Goal: Transaction & Acquisition: Purchase product/service

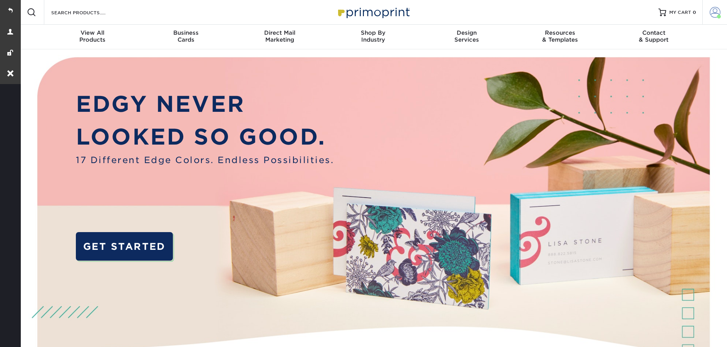
click at [711, 9] on span at bounding box center [715, 12] width 11 height 11
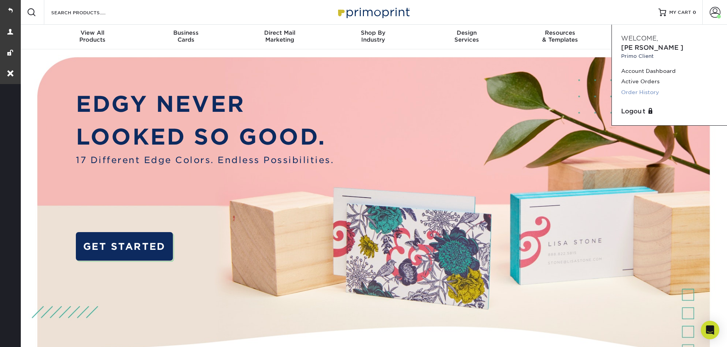
click at [659, 87] on link "Order History" at bounding box center [669, 92] width 97 height 10
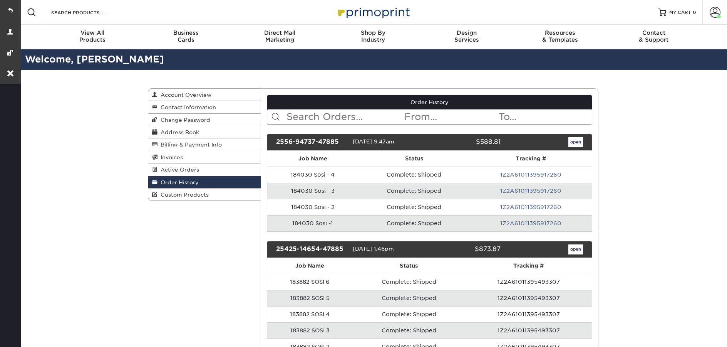
click at [307, 120] on input "text" at bounding box center [345, 116] width 118 height 15
click at [311, 119] on input "text" at bounding box center [345, 116] width 118 height 15
paste input "24320-35880-47885"
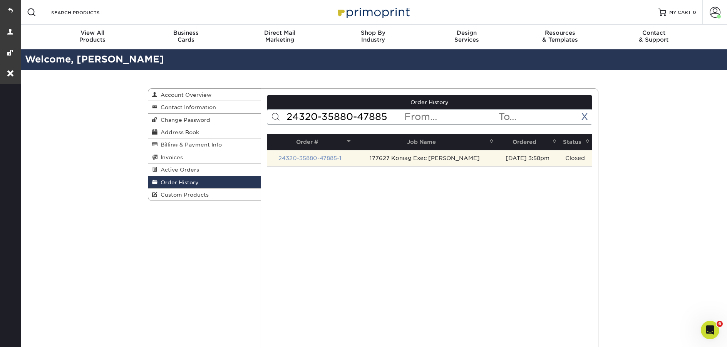
type input "24320-35880-47885"
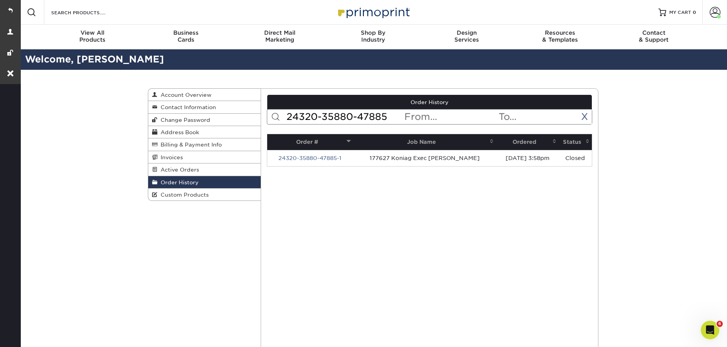
click at [326, 159] on link "24320-35880-47885-1" at bounding box center [310, 158] width 63 height 6
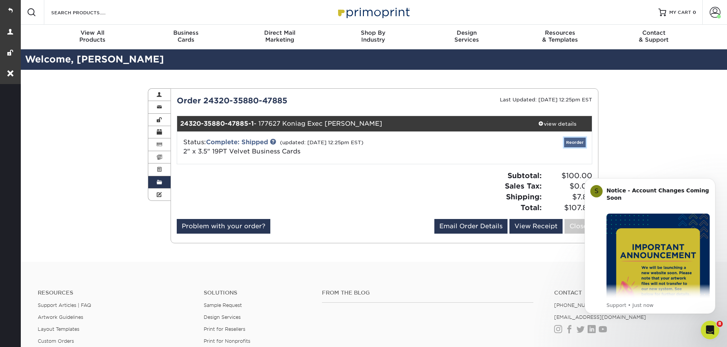
click at [567, 142] on div "Attention: This order is currently being worked on by our processing team! Modi…" at bounding box center [385, 166] width 416 height 142
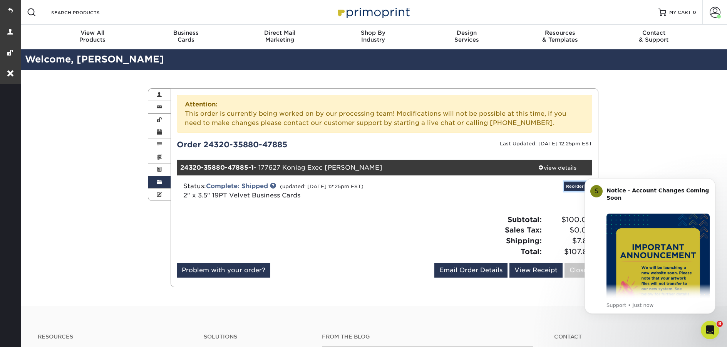
click at [569, 187] on link "Reorder" at bounding box center [575, 186] width 22 height 10
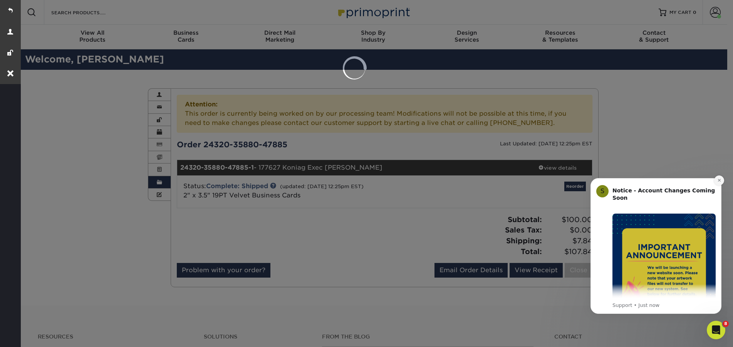
click at [717, 183] on button "Dismiss notification" at bounding box center [719, 180] width 10 height 10
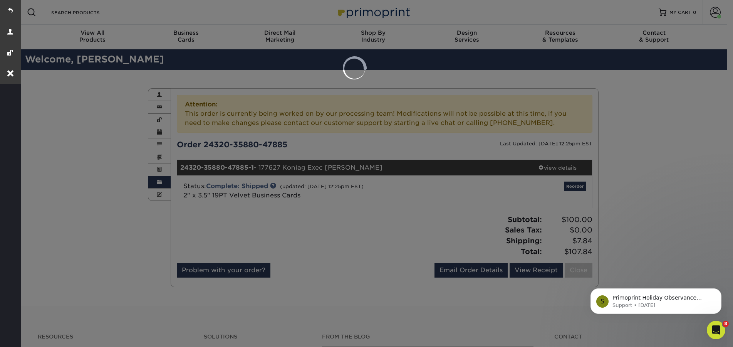
click at [582, 188] on div at bounding box center [366, 173] width 733 height 347
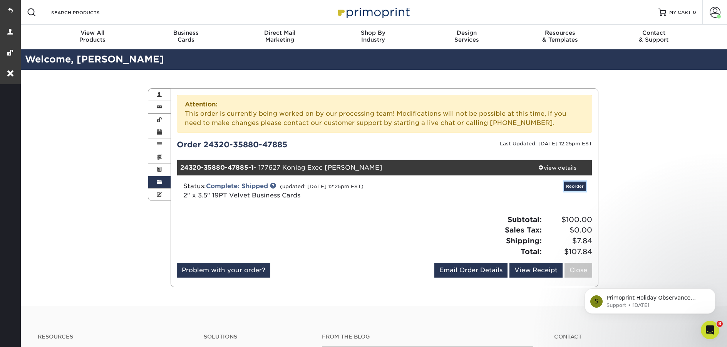
click at [577, 189] on link "Reorder" at bounding box center [575, 186] width 22 height 10
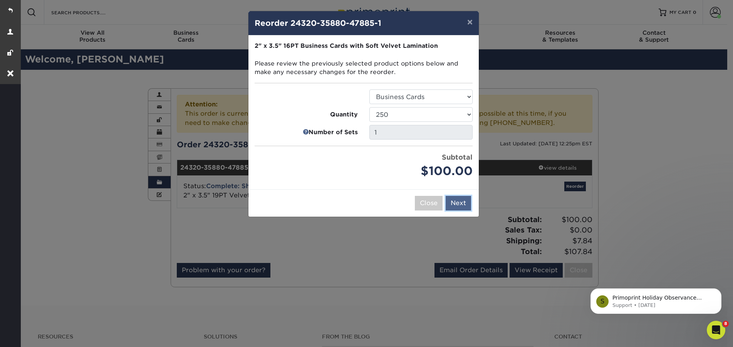
click at [459, 206] on button "Next" at bounding box center [458, 203] width 25 height 15
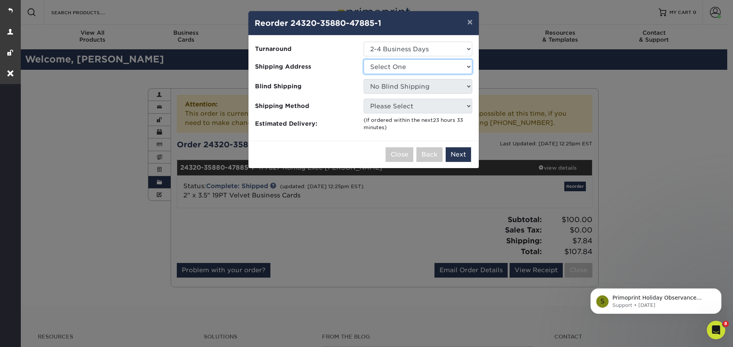
click at [421, 66] on select "Select One Alex Carney Allegra Allegra Allegra Dulles Arc Management Aubrey Sco…" at bounding box center [418, 66] width 109 height 15
drag, startPoint x: 672, startPoint y: 134, endPoint x: 667, endPoint y: 136, distance: 4.8
click at [672, 134] on div "× Reorder 24320-35880-47885-1 Please select all options to continue. Only quant…" at bounding box center [366, 173] width 733 height 347
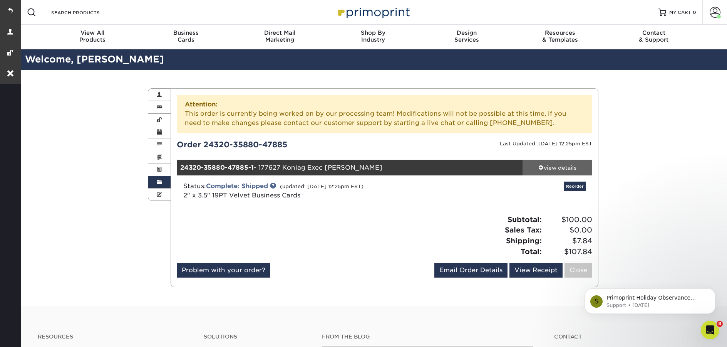
click at [553, 167] on div "view details" at bounding box center [557, 168] width 69 height 8
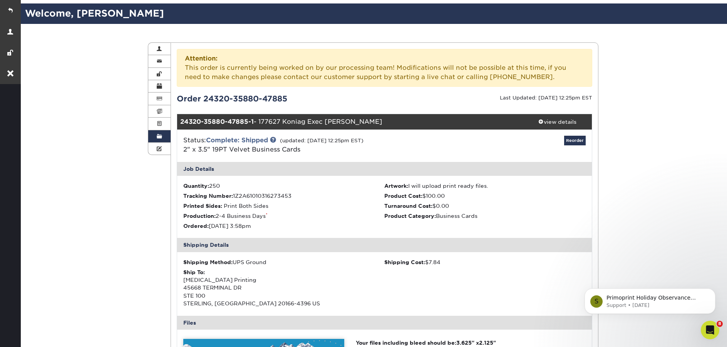
scroll to position [47, 0]
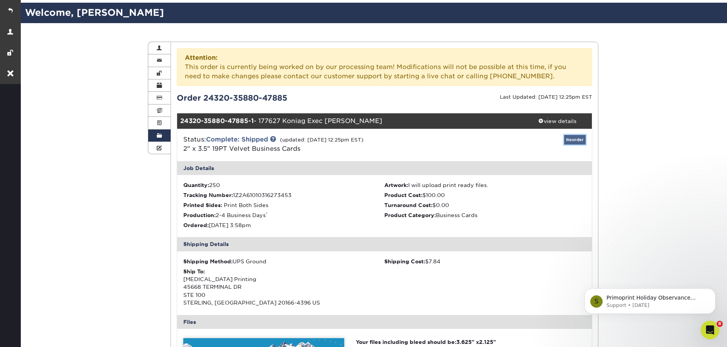
click at [576, 141] on link "Reorder" at bounding box center [575, 140] width 22 height 10
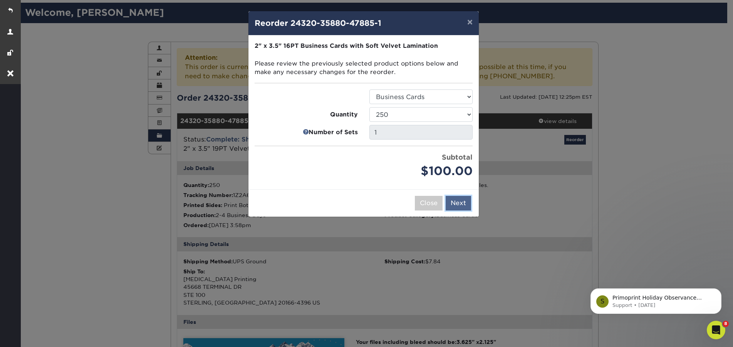
click at [466, 206] on button "Next" at bounding box center [458, 203] width 25 height 15
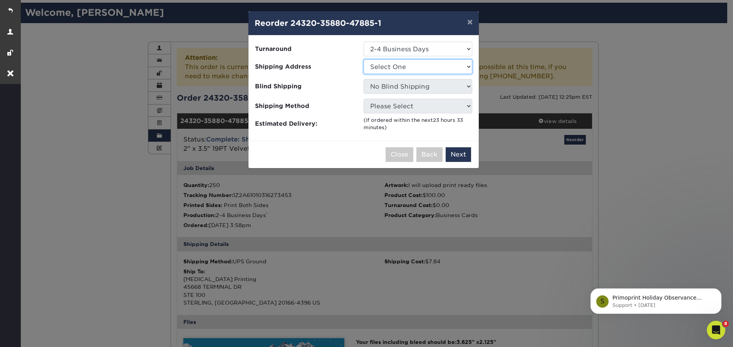
click at [403, 69] on select "Select One Alex Carney Allegra Allegra Allegra Dulles Arc Management Aubrey Sco…" at bounding box center [418, 66] width 109 height 15
select select "274712"
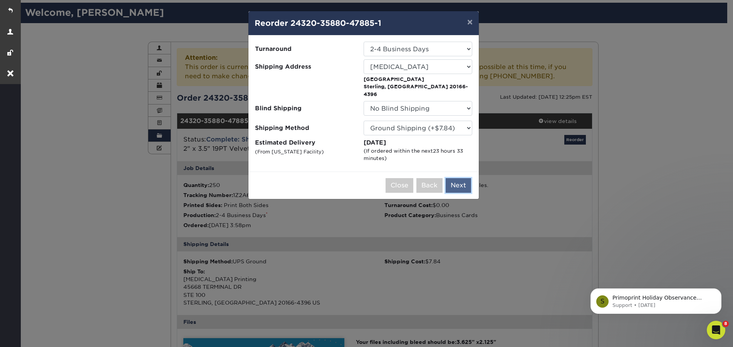
click at [464, 181] on button "Next" at bounding box center [458, 185] width 25 height 15
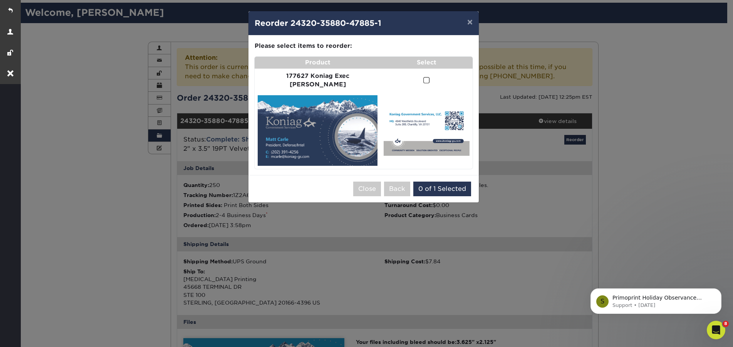
click at [423, 77] on span at bounding box center [426, 80] width 7 height 7
click at [0, 0] on input "checkbox" at bounding box center [0, 0] width 0 height 0
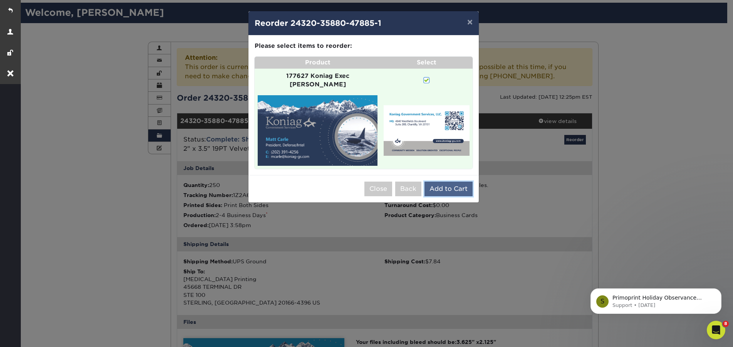
click at [449, 181] on button "Add to Cart" at bounding box center [449, 188] width 48 height 15
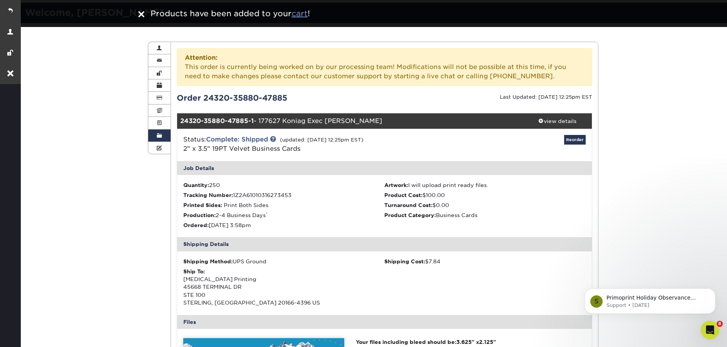
click at [296, 15] on u "cart" at bounding box center [300, 13] width 16 height 9
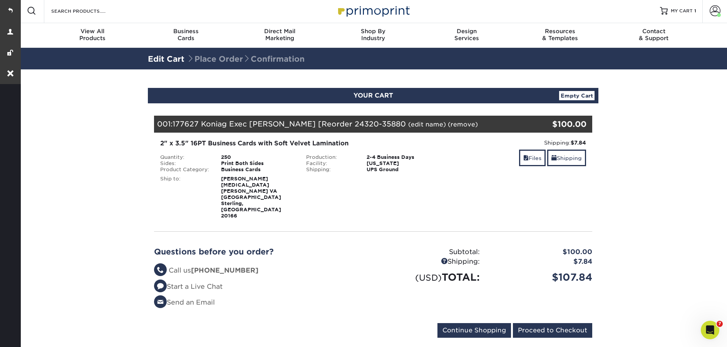
click at [408, 124] on link "(edit name)" at bounding box center [427, 124] width 38 height 7
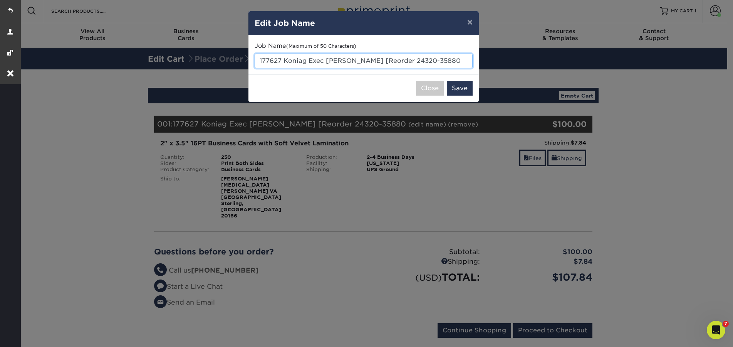
drag, startPoint x: 444, startPoint y: 62, endPoint x: 255, endPoint y: 59, distance: 188.4
click at [255, 59] on input "177627 Koniag Exec [PERSON_NAME] [Reorder 24320-35880" at bounding box center [364, 61] width 218 height 15
type input "Set 1"
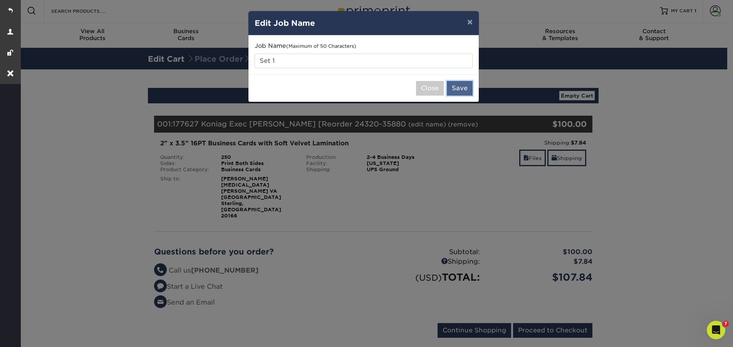
click at [464, 88] on button "Save" at bounding box center [460, 88] width 26 height 15
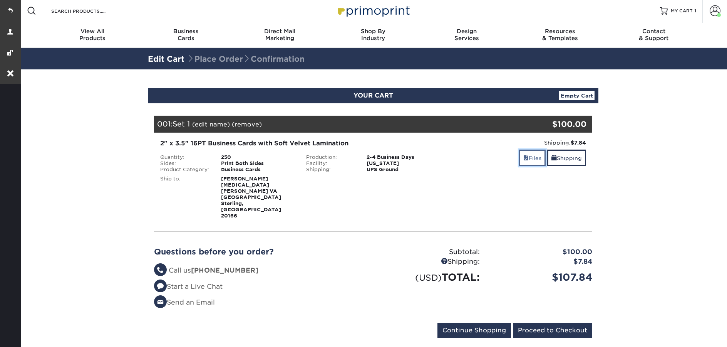
click at [528, 162] on link "Files" at bounding box center [532, 157] width 27 height 17
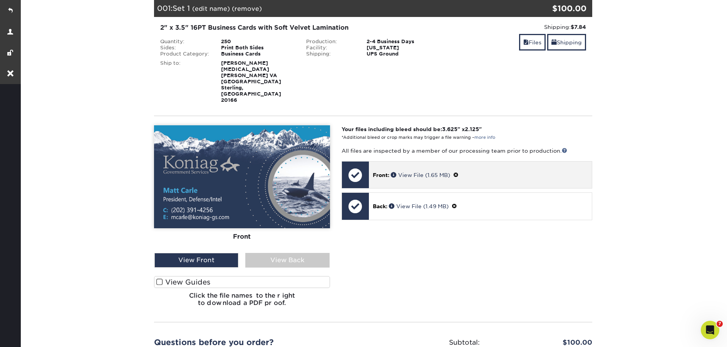
click at [459, 172] on span at bounding box center [455, 175] width 5 height 6
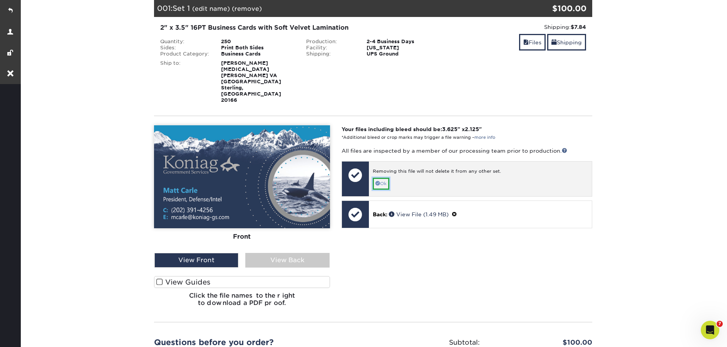
click at [386, 178] on link "Ok" at bounding box center [381, 184] width 17 height 12
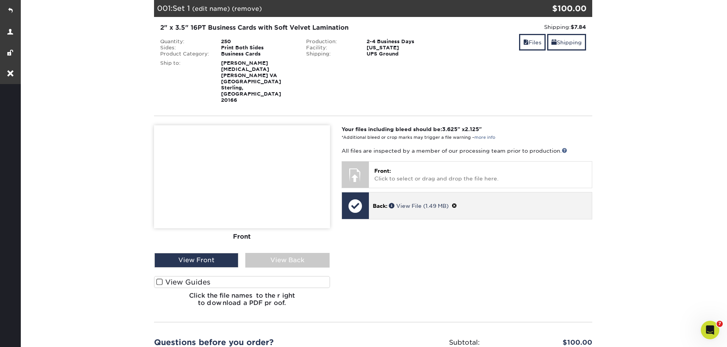
click at [457, 203] on span at bounding box center [454, 206] width 5 height 6
click at [385, 208] on link "Ok" at bounding box center [381, 214] width 17 height 12
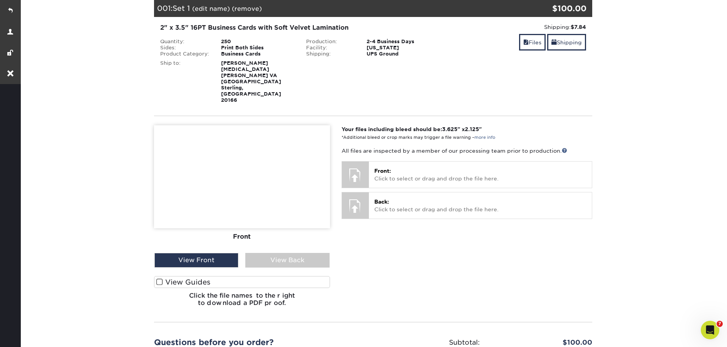
click at [563, 225] on div "Your files including bleed should be: 3.625 " x 2.125 " *Additional bleed or cr…" at bounding box center [467, 219] width 262 height 188
